Goal: Complete application form

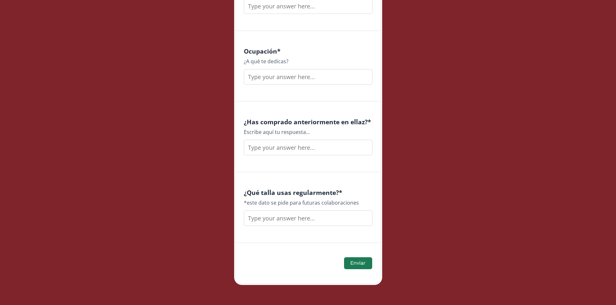
scroll to position [874, 0]
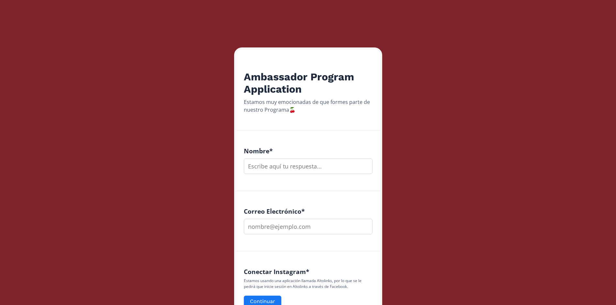
scroll to position [97, 0]
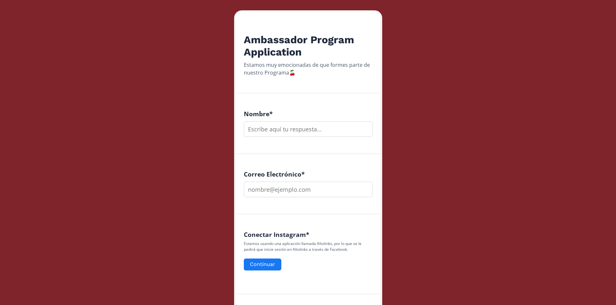
click at [294, 121] on input "text" at bounding box center [308, 129] width 129 height 16
click at [294, 122] on input "text" at bounding box center [308, 129] width 129 height 16
click at [294, 129] on input "text" at bounding box center [308, 129] width 129 height 16
